Goal: Information Seeking & Learning: Learn about a topic

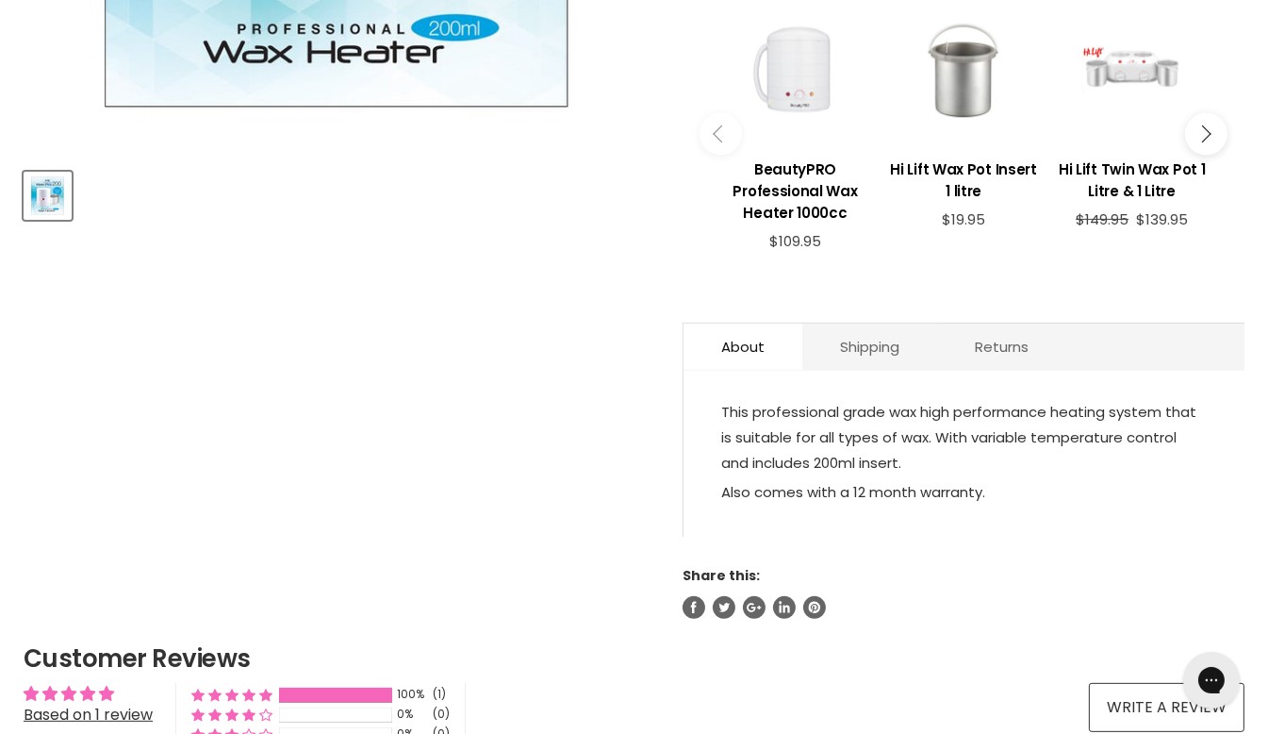
scroll to position [720, 0]
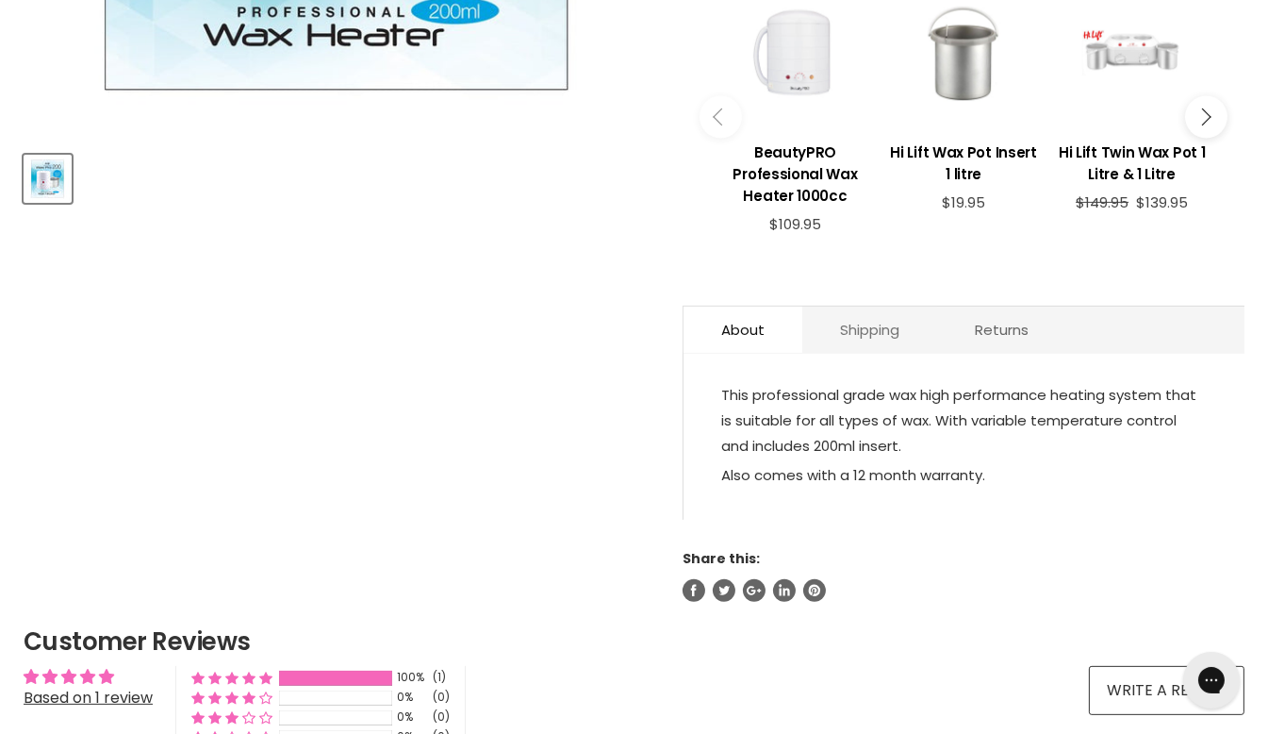
click at [862, 335] on link "Shipping" at bounding box center [869, 329] width 135 height 46
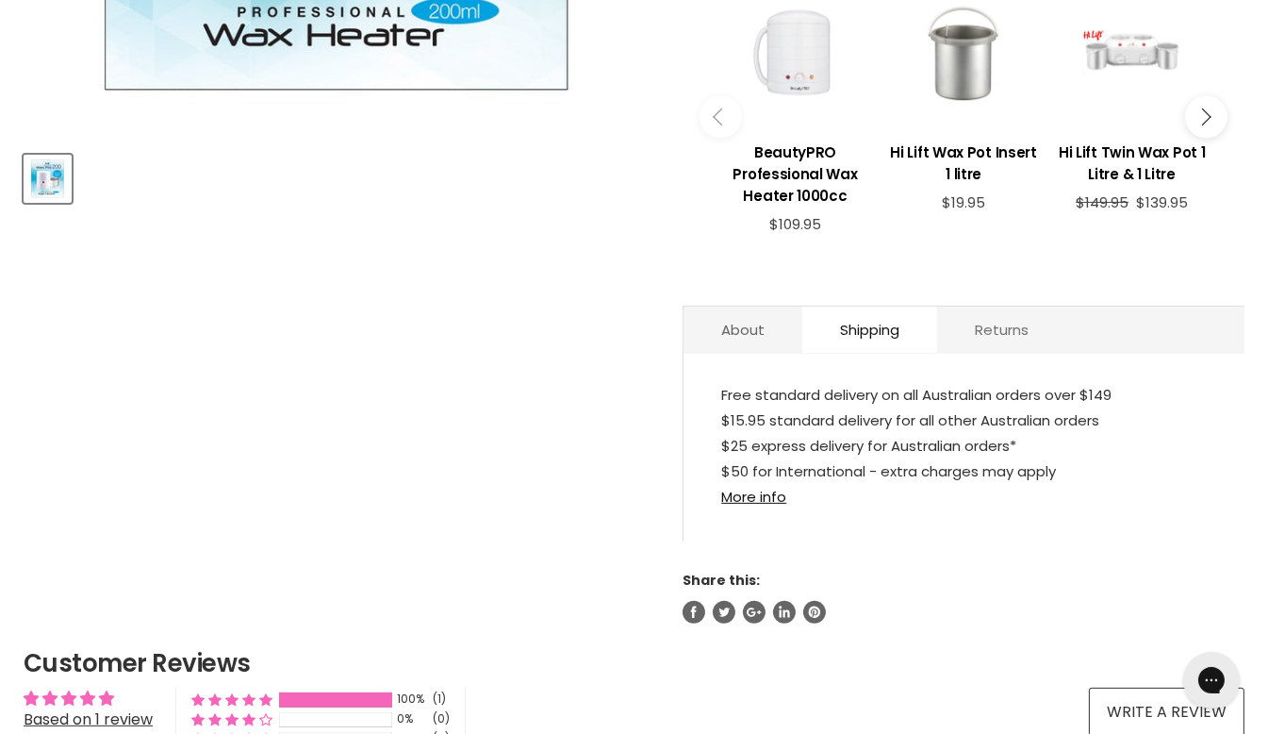
click at [992, 319] on link "Returns" at bounding box center [1001, 329] width 129 height 46
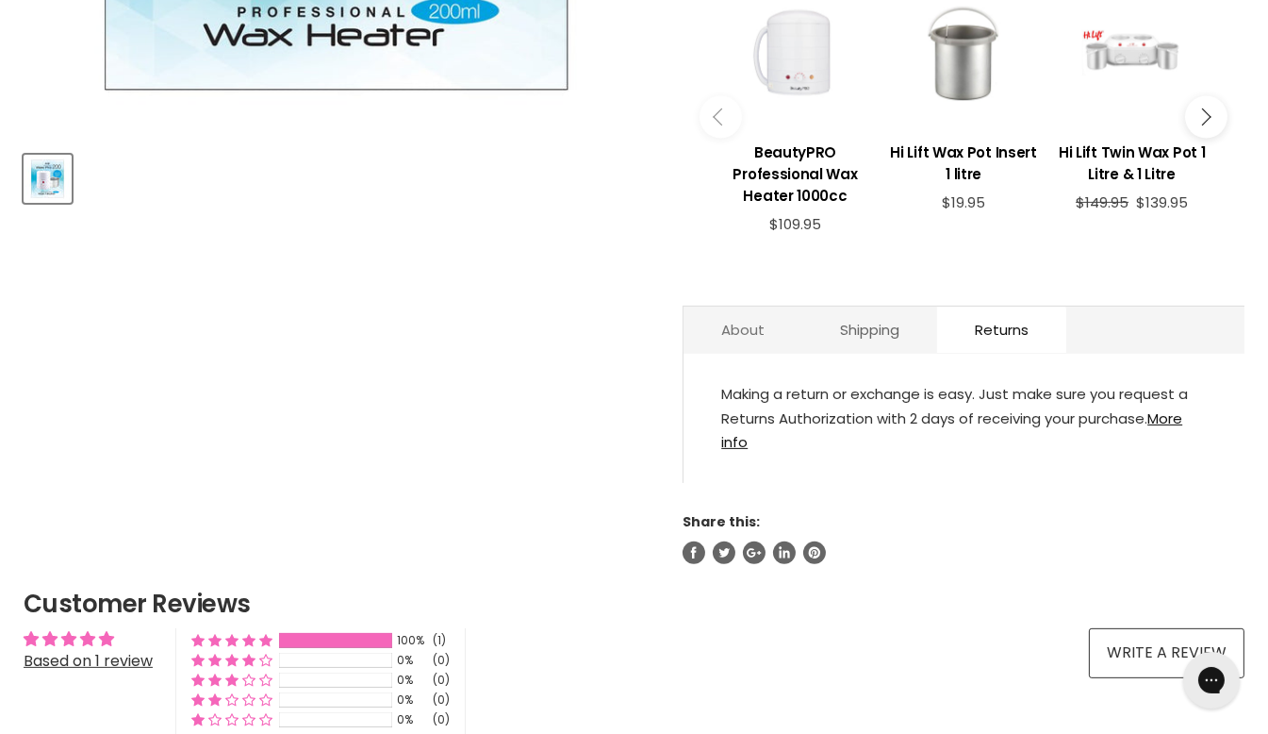
click at [753, 339] on link "About" at bounding box center [743, 329] width 119 height 46
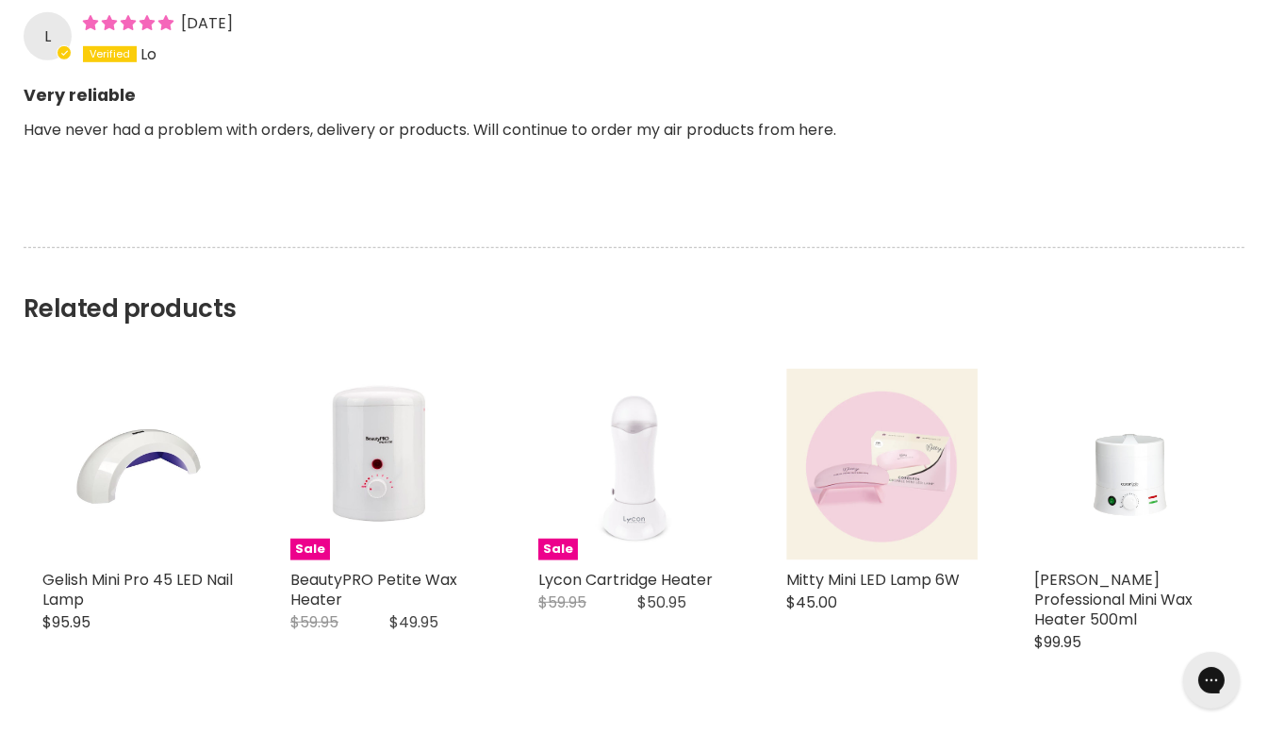
scroll to position [1577, 0]
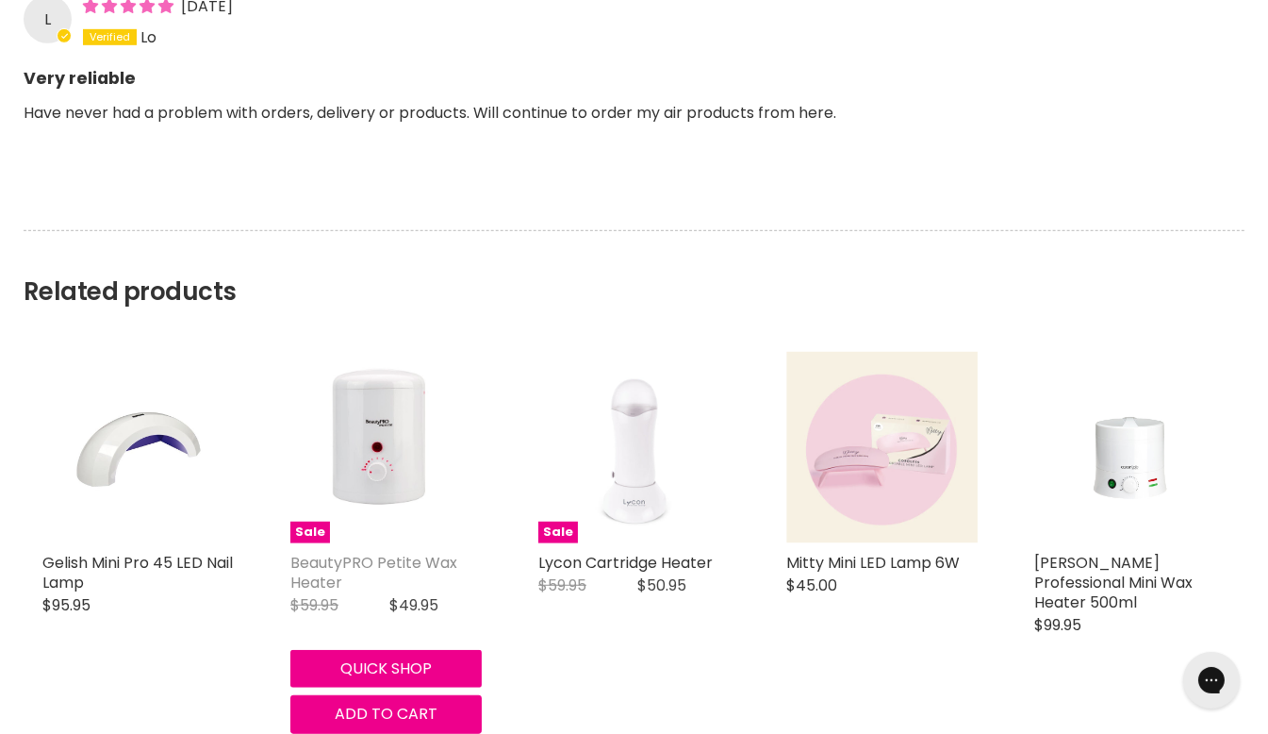
click at [402, 553] on link "BeautyPRO Petite Wax Heater" at bounding box center [373, 572] width 167 height 41
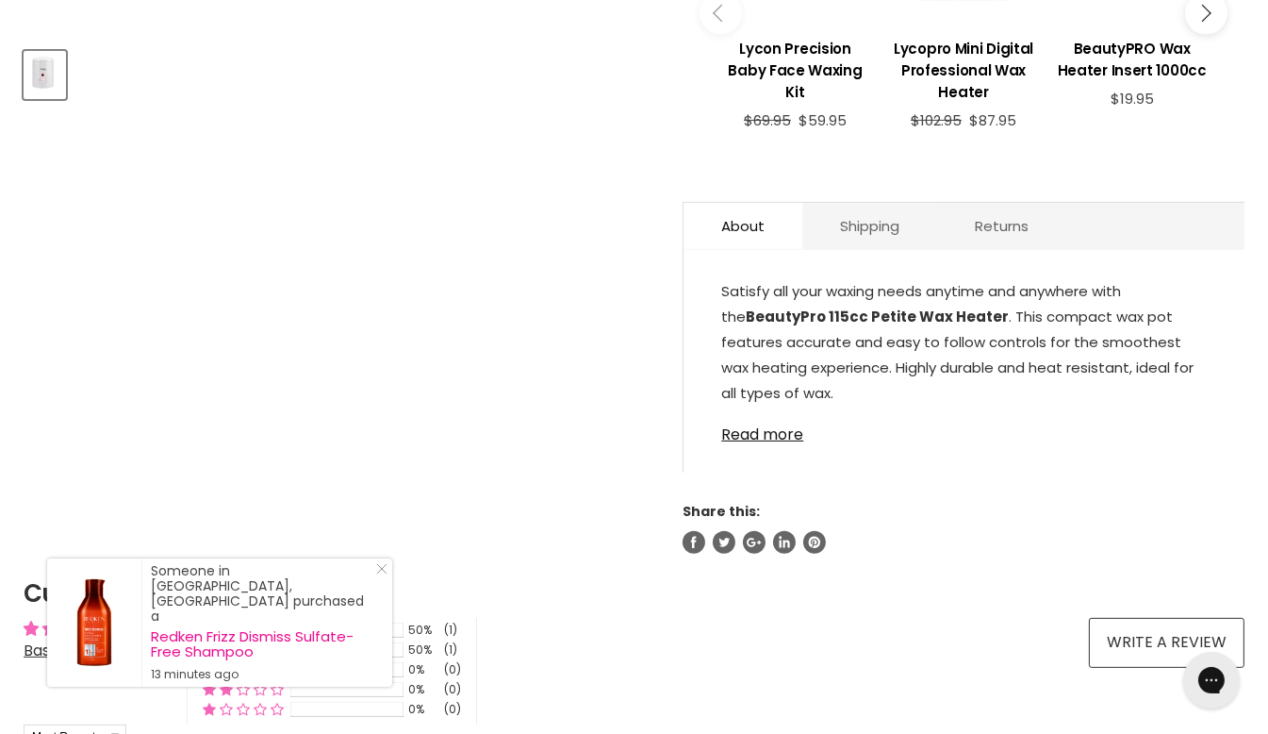
scroll to position [914, 0]
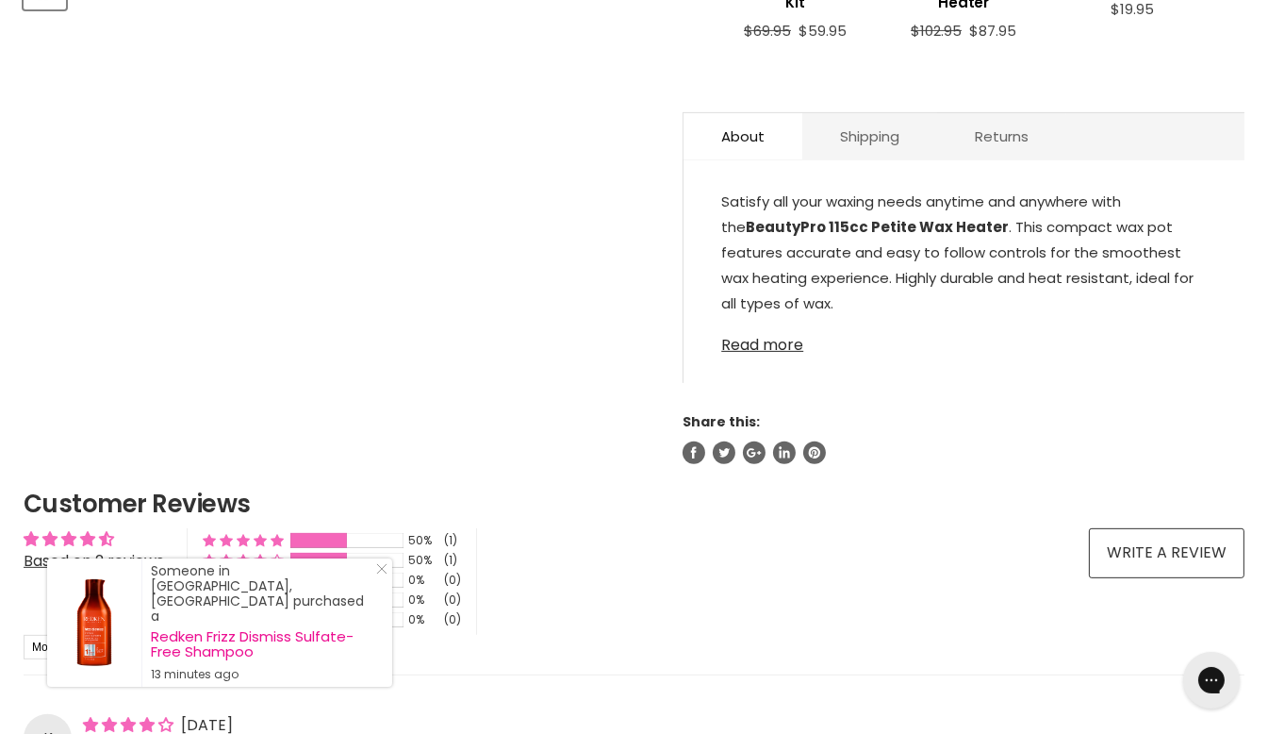
click at [759, 339] on link "Read more" at bounding box center [964, 339] width 486 height 28
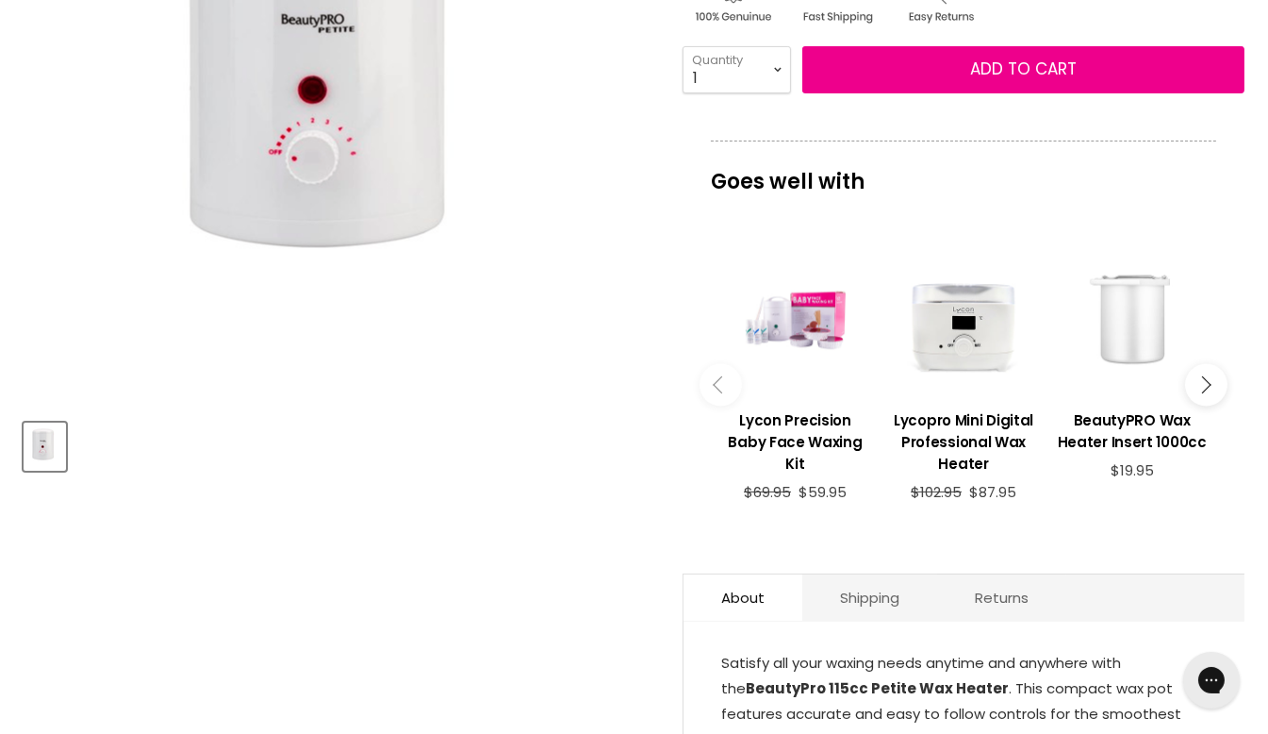
scroll to position [0, 0]
